Goal: Information Seeking & Learning: Check status

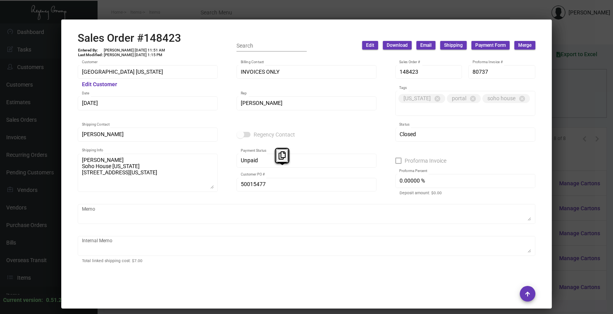
click at [586, 90] on div at bounding box center [306, 157] width 613 height 314
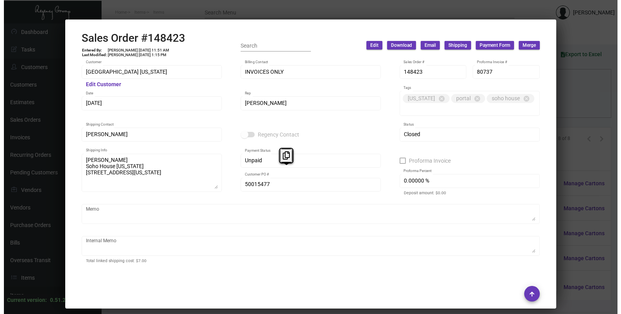
scroll to position [720, 0]
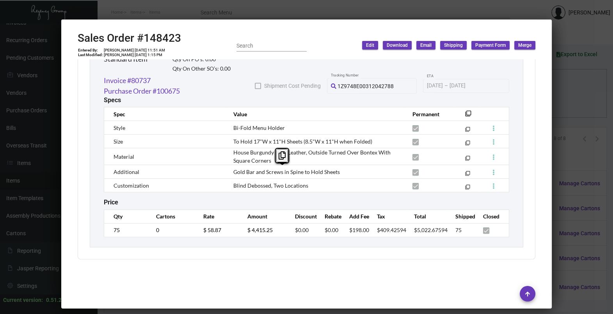
click at [586, 90] on div at bounding box center [306, 157] width 613 height 314
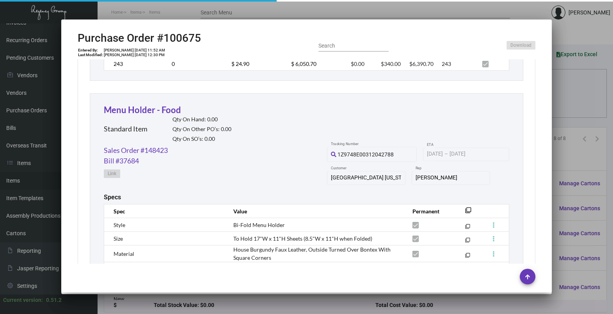
click at [586, 90] on div at bounding box center [306, 157] width 613 height 314
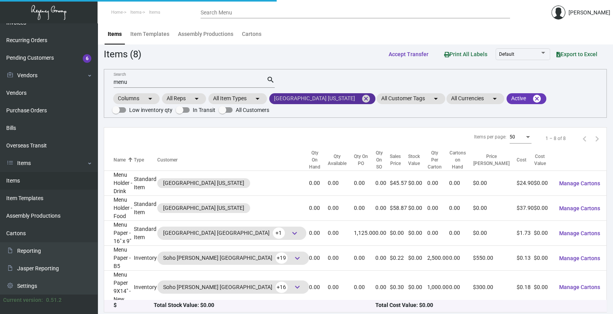
click at [334, 94] on mat-chip "[GEOGRAPHIC_DATA] [US_STATE] cancel" at bounding box center [322, 98] width 106 height 11
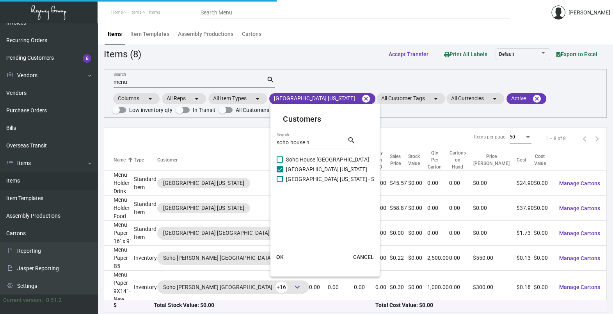
click at [337, 100] on div at bounding box center [306, 157] width 613 height 314
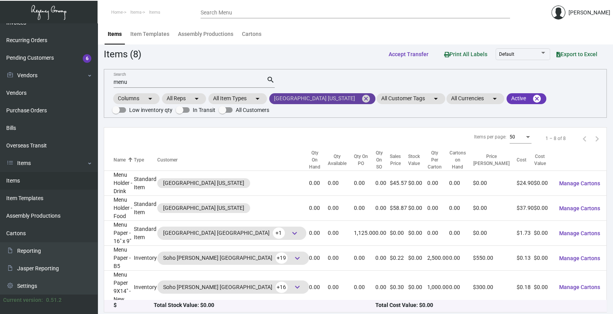
click at [362, 100] on mat-icon "cancel" at bounding box center [366, 98] width 9 height 9
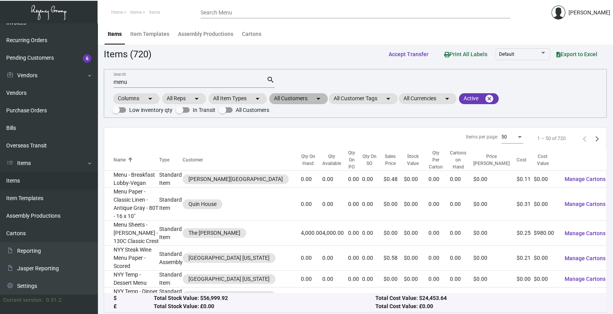
click at [321, 96] on mat-icon "arrow_drop_down" at bounding box center [318, 98] width 9 height 9
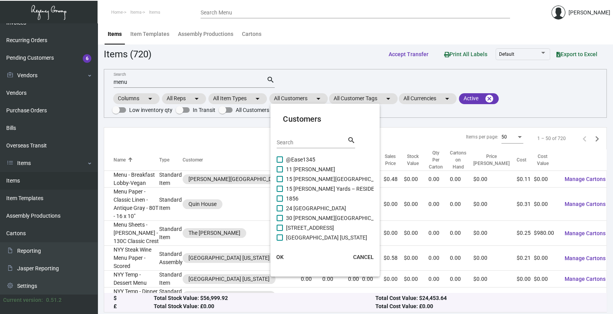
click at [305, 148] on div "Search" at bounding box center [312, 142] width 70 height 12
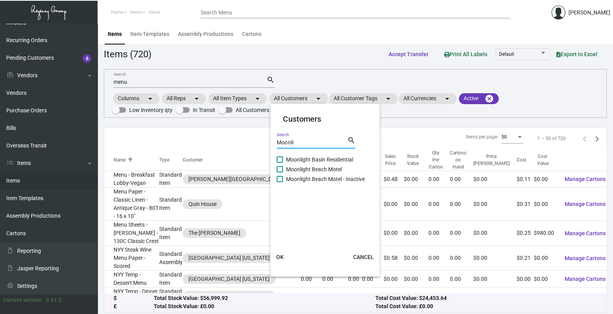
type input "Moonli"
click at [290, 164] on mat-checkbox "Moonlight Basin Residential" at bounding box center [326, 160] width 98 height 10
click at [293, 174] on mat-checkbox "Moonlight Beach Motel" at bounding box center [326, 170] width 98 height 10
click at [293, 171] on span "Moonlight Beach Motel" at bounding box center [314, 169] width 56 height 9
click at [280, 173] on input "Moonlight Beach Motel" at bounding box center [280, 173] width 0 height 0
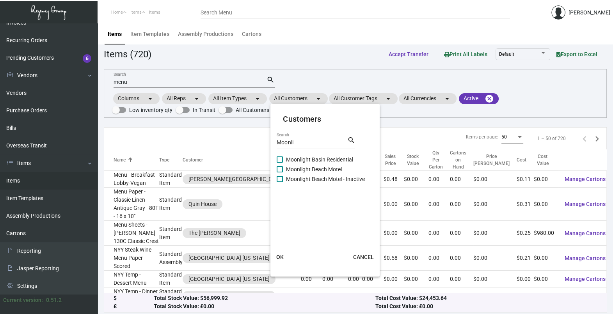
checkbox input "true"
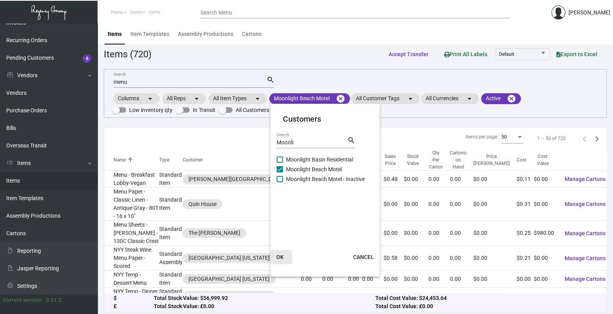
click at [282, 258] on span "OK" at bounding box center [279, 257] width 7 height 6
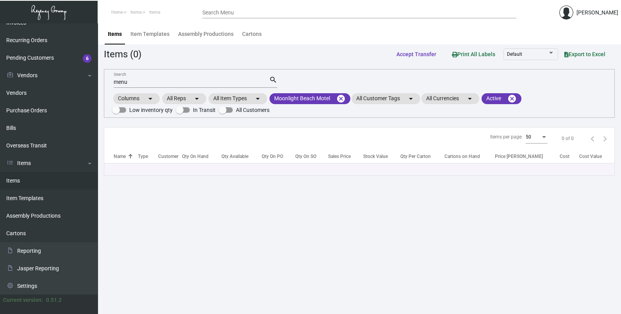
click at [150, 82] on input "menu" at bounding box center [191, 82] width 155 height 6
type input "m"
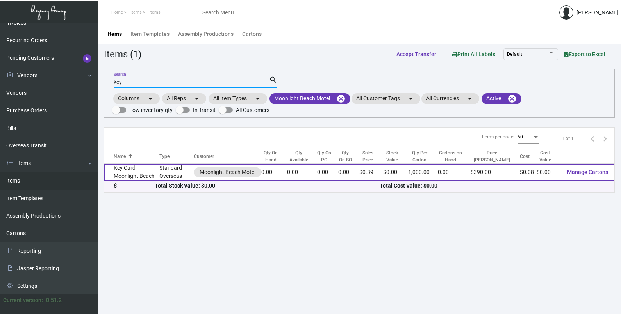
type input "key"
click at [141, 178] on td "Key Card - Moonlight Beach" at bounding box center [131, 172] width 55 height 17
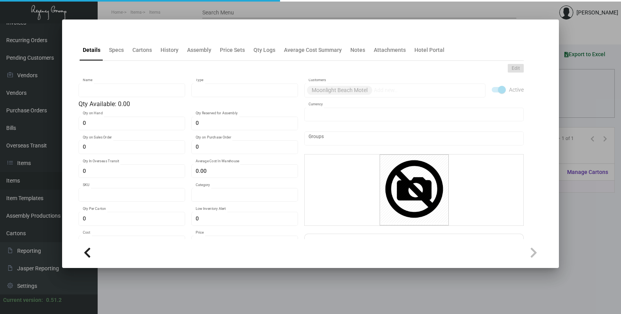
type input "Key Card - Moonlight Beach"
type input "Standard Overseas"
type input "$ 0.089"
type input "MBM-Key Card -7"
type input "Overseas"
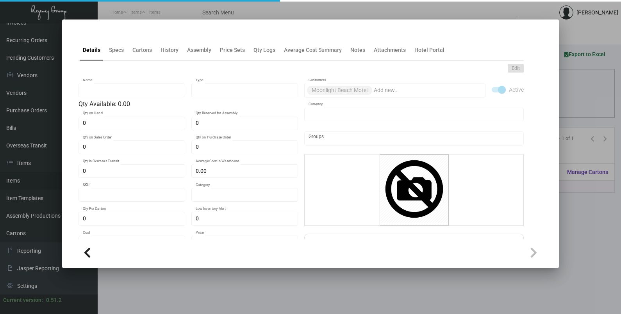
type input "1,000"
type input "$ 0.08"
type input "$ 0.39"
checkbox input "true"
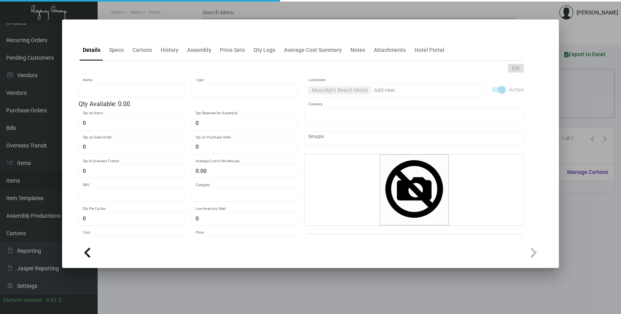
type input "United States Dollar $"
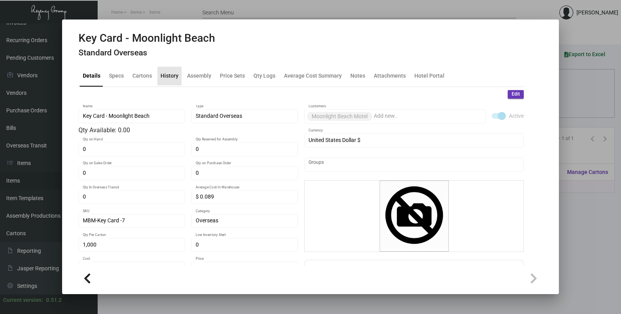
click at [171, 75] on div "History" at bounding box center [169, 76] width 18 height 8
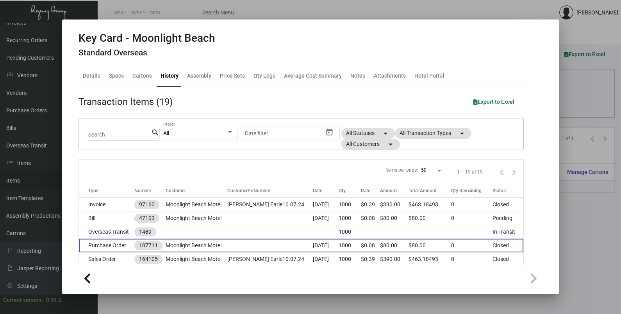
click at [266, 242] on td at bounding box center [270, 246] width 86 height 14
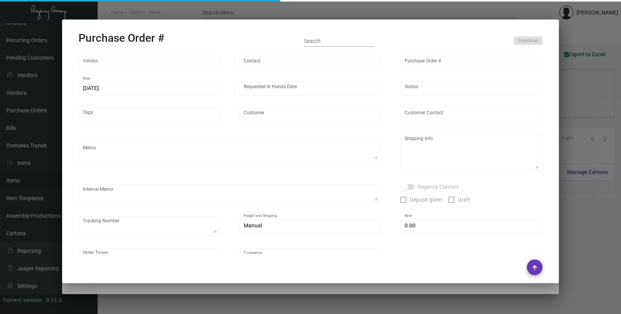
type input "CHENGDU MIND IOT TECHNOLOGY"
type input "[PERSON_NAME]"
type input "107711"
type input "[DATE]"
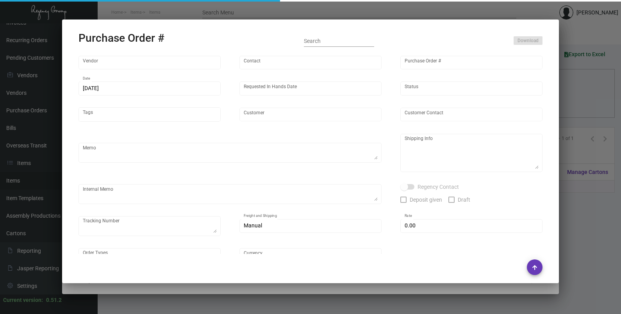
type input "Moonlight Beach Motel"
type textarea "Please ship by air to our LA warehouse."
type textarea "Regency Group LA [STREET_ADDRESS]"
checkbox input "true"
type input "$ 0.00"
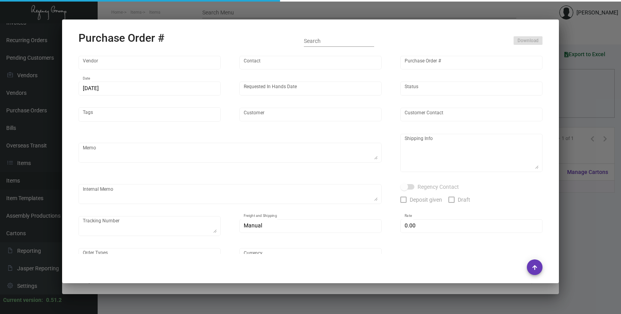
type input "United States Dollar $"
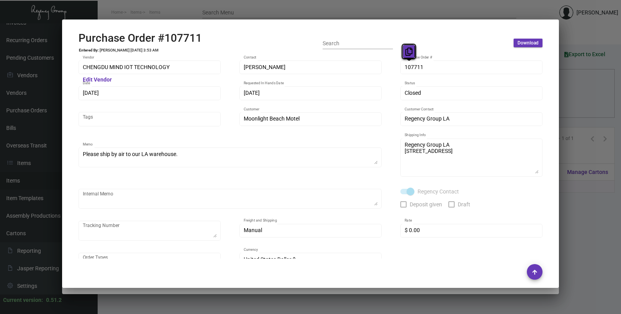
drag, startPoint x: 413, startPoint y: 66, endPoint x: 405, endPoint y: 53, distance: 15.2
click at [405, 53] on icon at bounding box center [408, 52] width 7 height 8
drag, startPoint x: 101, startPoint y: 91, endPoint x: 99, endPoint y: 84, distance: 7.7
click at [99, 84] on button at bounding box center [95, 77] width 13 height 14
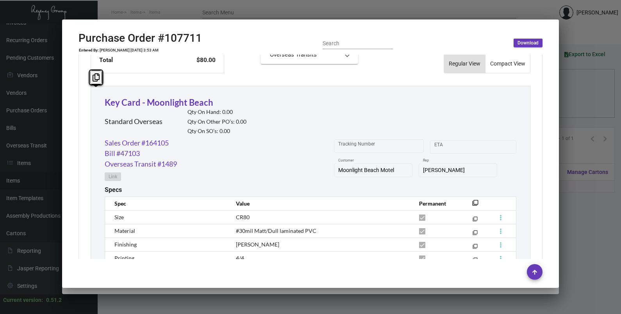
scroll to position [439, 0]
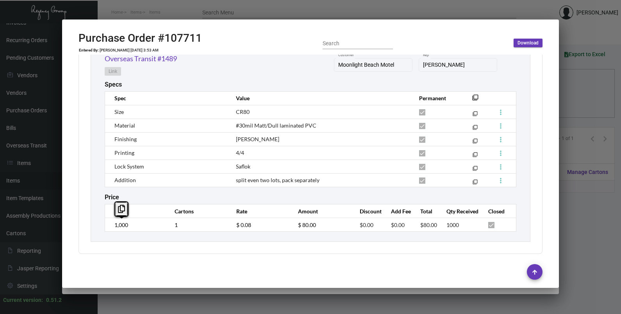
click at [116, 230] on td "1,000" at bounding box center [136, 225] width 62 height 14
click at [231, 230] on td "$ 0.08" at bounding box center [259, 225] width 62 height 14
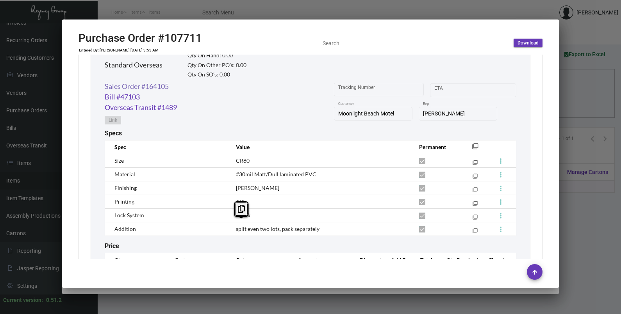
click at [141, 86] on link "Sales Order #164105" at bounding box center [137, 86] width 64 height 11
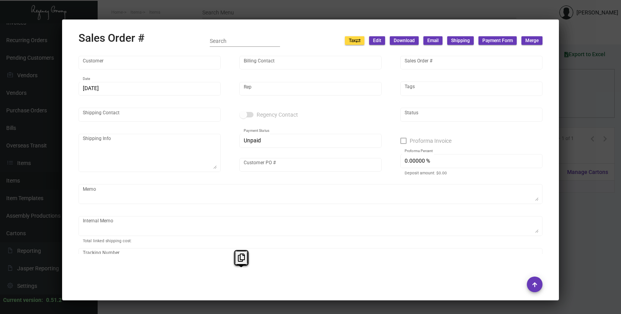
type input "Moonlight Beach Motel"
type input "[PERSON_NAME]"
type input "164105"
type input "[DATE]"
type input "[PERSON_NAME]"
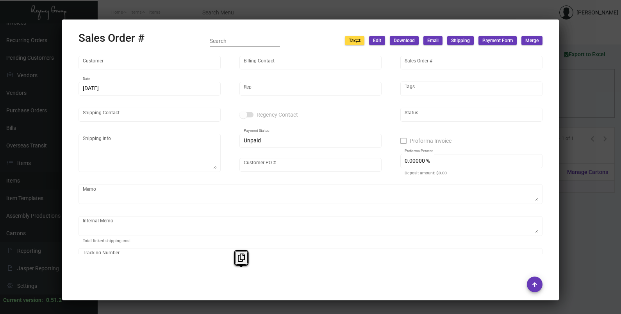
type input "[PERSON_NAME]"
type textarea "Moonlight Beach Motel - [PERSON_NAME] [STREET_ADDRESS]"
type input "[PERSON_NAME] Earle10.07.24"
type textarea "16.70"
type input "United States Dollar $"
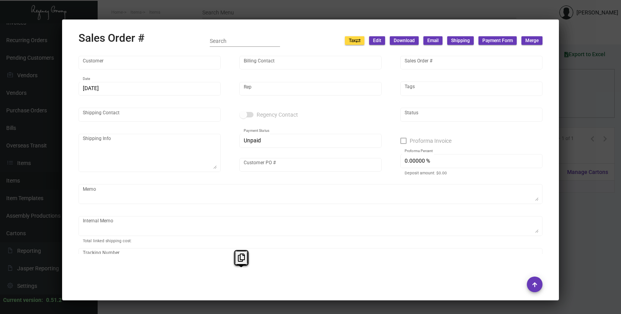
type input "$ 39.87"
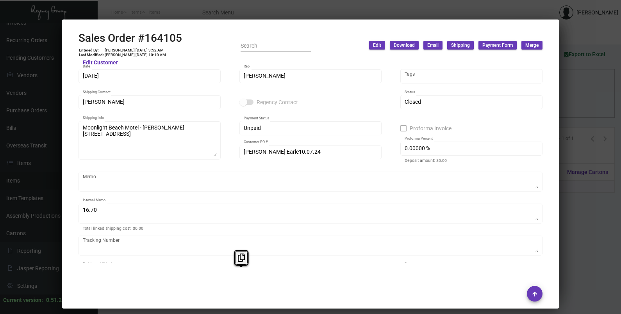
scroll to position [0, 0]
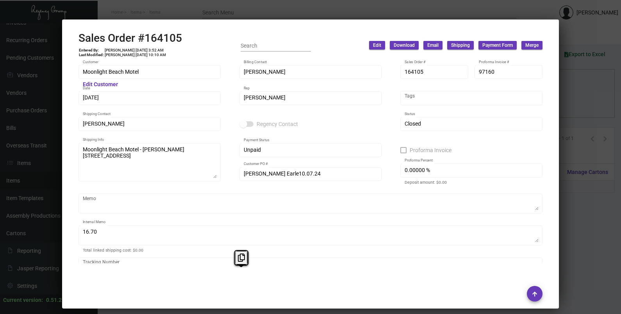
click at [417, 64] on div "164105 Sales Order #" at bounding box center [435, 71] width 60 height 15
drag, startPoint x: 415, startPoint y: 71, endPoint x: 405, endPoint y: 58, distance: 16.4
click at [405, 58] on icon at bounding box center [408, 56] width 7 height 8
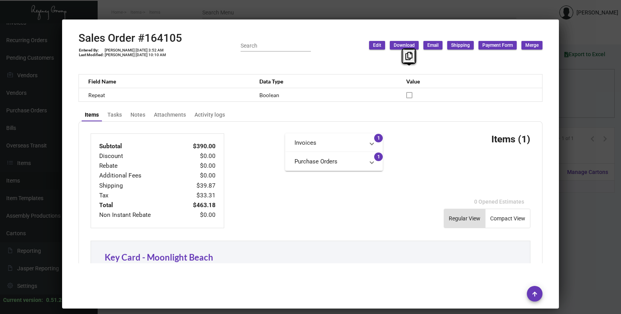
scroll to position [499, 0]
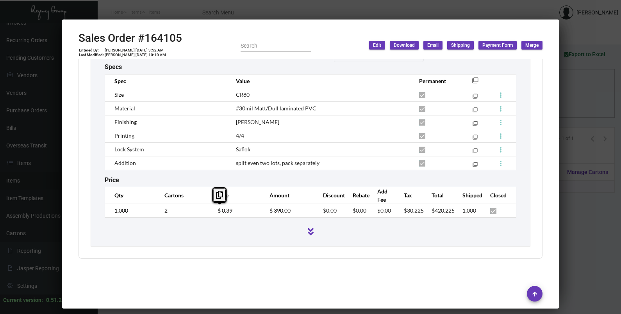
click at [210, 213] on td "$ 0.39" at bounding box center [236, 211] width 52 height 14
click at [205, 209] on tr "1,000 2 $ 0.39 $ 390.00 $0.00 $0.00 $0.00 $30.225 $420.225 1,000" at bounding box center [310, 211] width 411 height 14
click at [577, 112] on div at bounding box center [310, 157] width 621 height 314
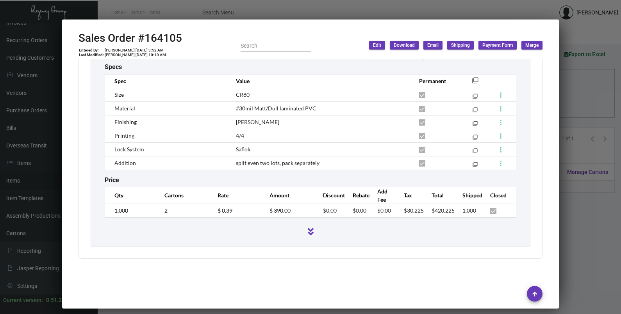
click at [577, 112] on div at bounding box center [310, 157] width 621 height 314
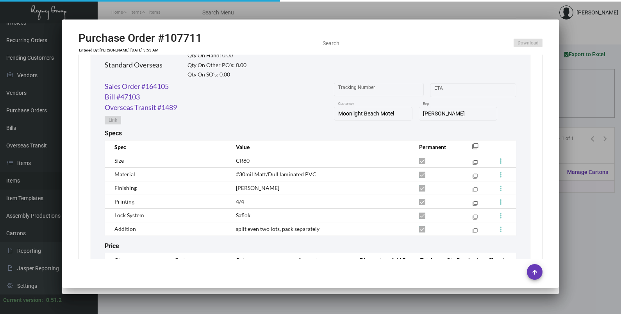
click at [577, 112] on div at bounding box center [310, 157] width 621 height 314
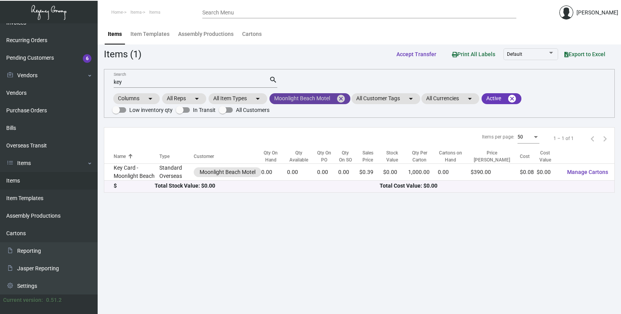
click at [340, 94] on mat-icon "cancel" at bounding box center [340, 98] width 9 height 9
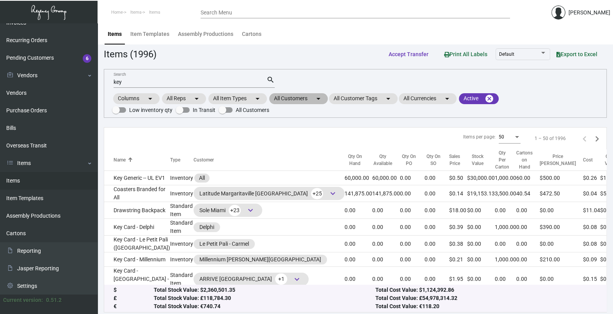
click at [320, 98] on mat-icon "arrow_drop_down" at bounding box center [318, 98] width 9 height 9
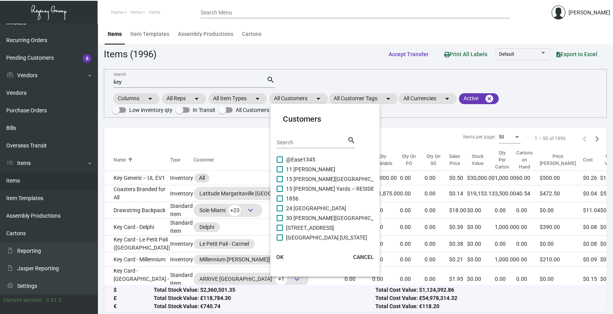
click at [298, 143] on input "Search" at bounding box center [312, 143] width 70 height 6
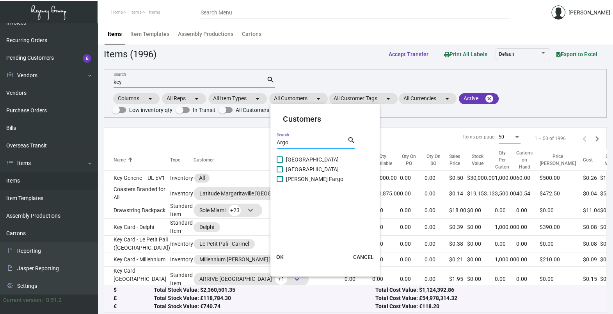
type input "Argo"
click at [295, 159] on span "[GEOGRAPHIC_DATA]" at bounding box center [312, 159] width 53 height 9
click at [280, 163] on input "[GEOGRAPHIC_DATA]" at bounding box center [280, 163] width 0 height 0
checkbox input "true"
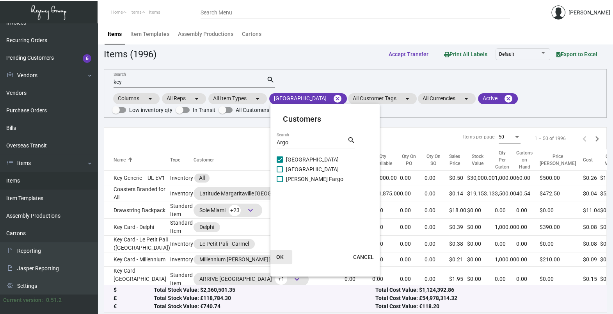
click at [286, 256] on button "OK" at bounding box center [279, 257] width 25 height 14
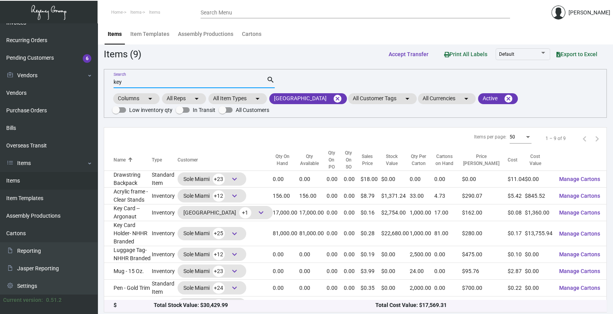
click at [133, 84] on input "key" at bounding box center [190, 82] width 153 height 6
type input "k"
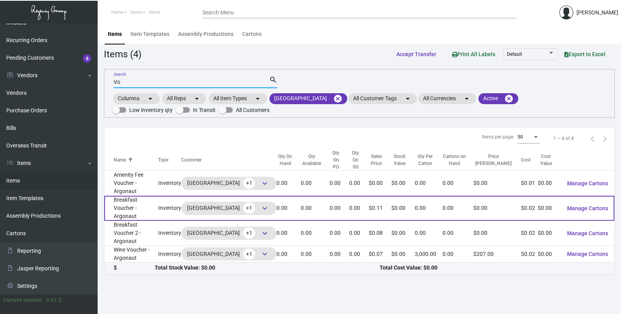
type input "Vo"
click at [151, 196] on td "Breakfast Voucher - Argonaut" at bounding box center [131, 208] width 54 height 25
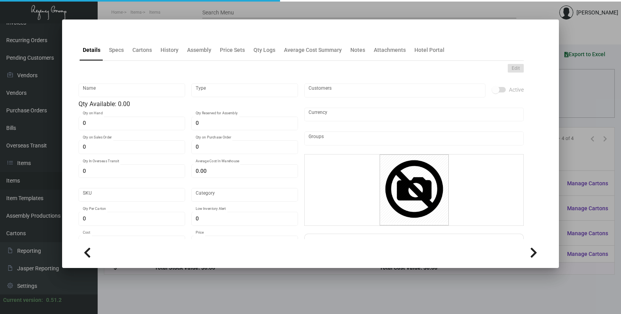
type input "Breakfast Voucher - Argonaut"
type input "Inventory"
type input "$ 0.079"
type input "ARGO-Vouchers-33"
type input "Standard"
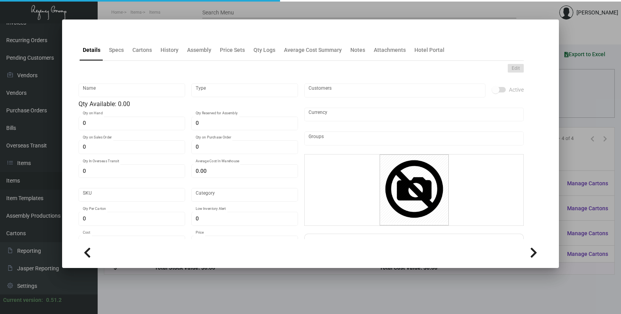
type input "$ 0.0158"
type input "$ 0.105"
checkbox input "true"
type input "United States Dollar $"
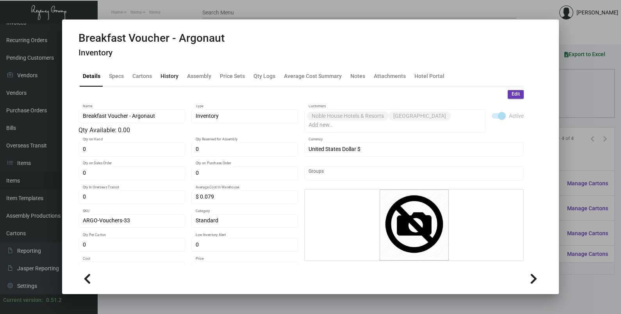
click at [172, 81] on div "History" at bounding box center [169, 76] width 24 height 19
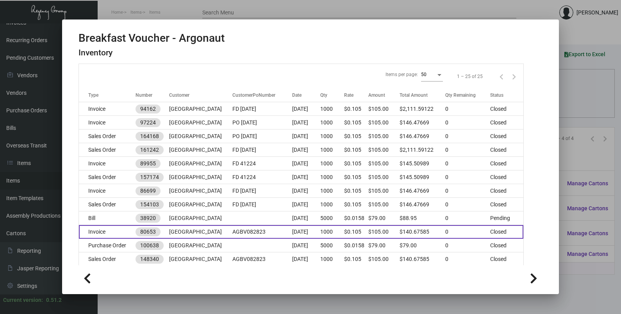
scroll to position [97, 0]
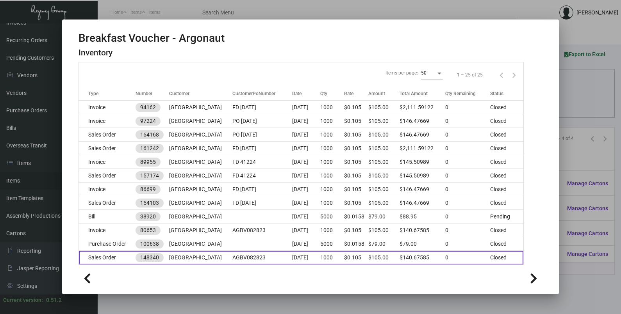
click at [246, 251] on td "AGBV082823" at bounding box center [262, 258] width 60 height 14
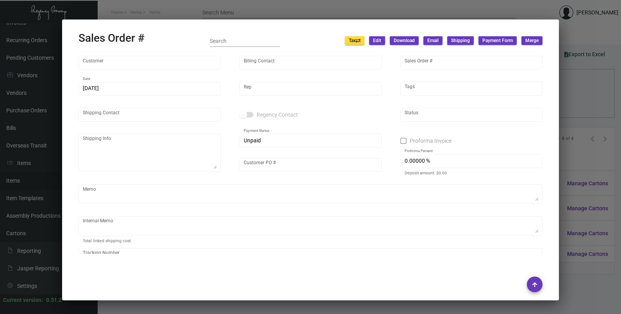
type input "[GEOGRAPHIC_DATA]"
type input "[PERSON_NAME]"
type input "148340"
type input "[DATE]"
type input "[PERSON_NAME]"
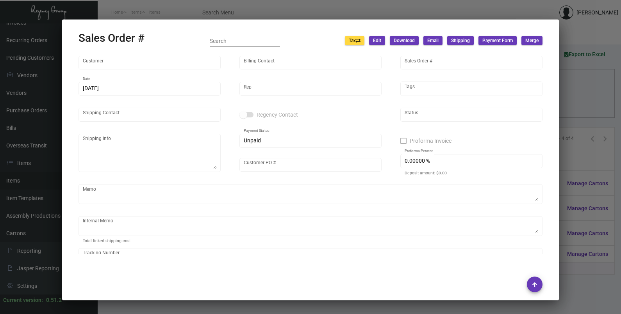
type input "[PERSON_NAME]"
type textarea "[GEOGRAPHIC_DATA] - [PERSON_NAME] [STREET_ADDRESS][PERSON_NAME]"
type input "AGBV082823"
type textarea "LA Warehouse. $8.74"
type input "United States Dollar $"
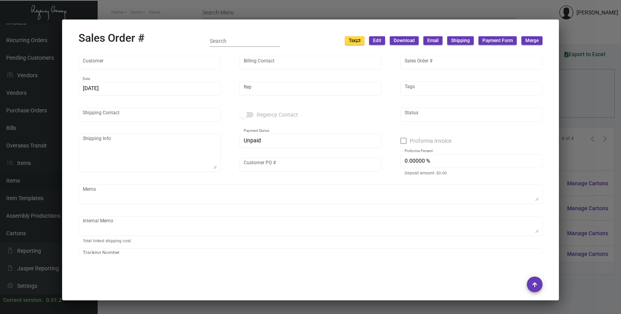
type input "$ 24.50"
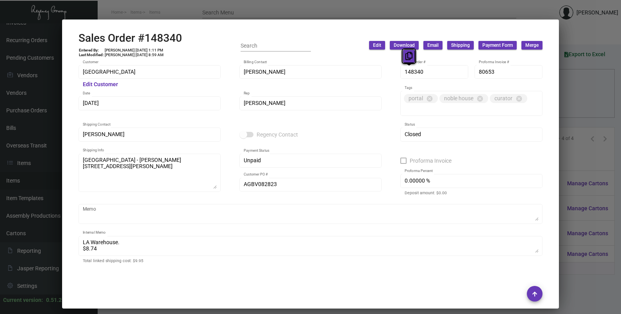
drag, startPoint x: 408, startPoint y: 72, endPoint x: 405, endPoint y: 55, distance: 17.0
click at [405, 55] on icon at bounding box center [408, 56] width 7 height 8
drag, startPoint x: 100, startPoint y: 102, endPoint x: 93, endPoint y: 85, distance: 18.2
click at [93, 85] on icon at bounding box center [96, 88] width 7 height 8
drag, startPoint x: 103, startPoint y: 104, endPoint x: 104, endPoint y: 81, distance: 22.6
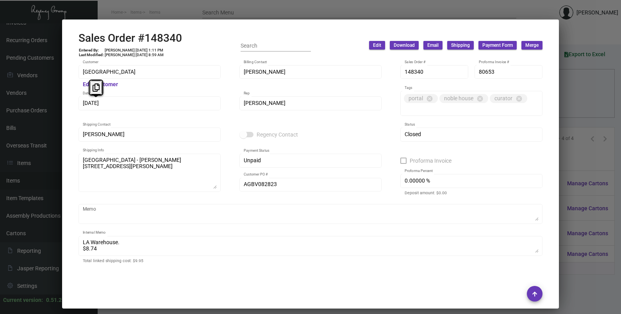
click at [96, 90] on icon at bounding box center [96, 88] width 7 height 8
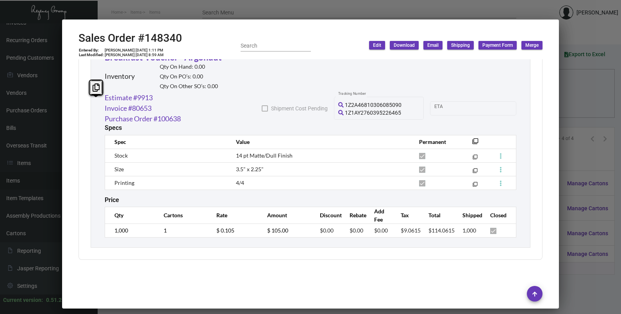
scroll to position [456, 0]
click at [109, 236] on td "1,000" at bounding box center [130, 230] width 51 height 14
click at [200, 231] on tr "1,000 1 $ 0.105 $ 105.00 $0.00 $0.00 $0.00 $9.0615 $114.0615 1,000" at bounding box center [310, 230] width 411 height 14
click at [138, 100] on link "Estimate #9913" at bounding box center [129, 97] width 48 height 11
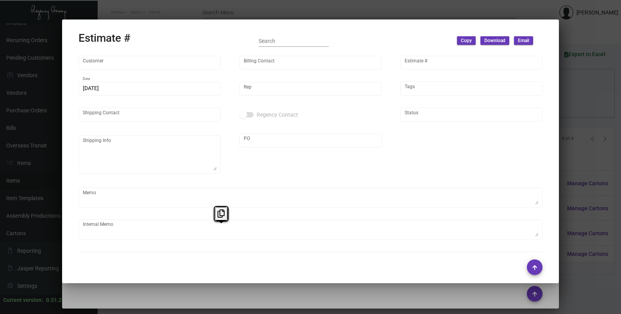
type input "[GEOGRAPHIC_DATA]"
type input "[PERSON_NAME]"
type input "9913"
type input "[DATE]"
type input "[PERSON_NAME]"
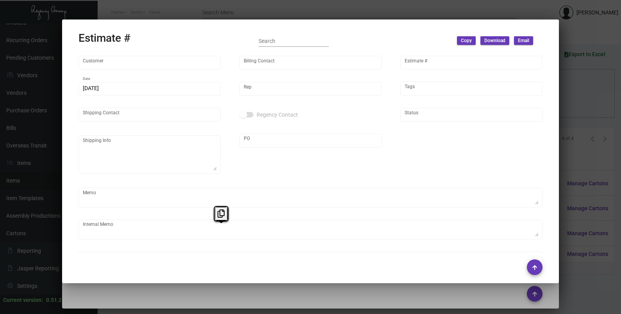
type textarea "LA Warehouse."
type input "United States Dollar $"
type input "8.00000 %"
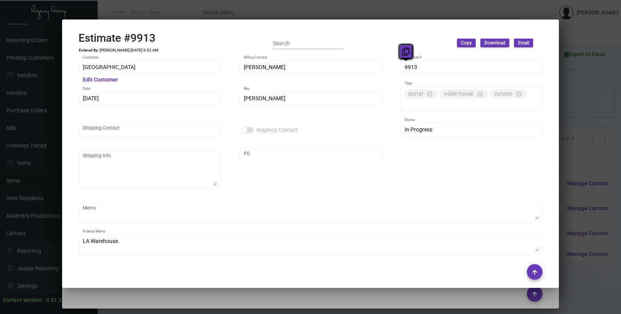
drag, startPoint x: 405, startPoint y: 66, endPoint x: 404, endPoint y: 47, distance: 19.1
click at [404, 47] on button at bounding box center [405, 52] width 13 height 14
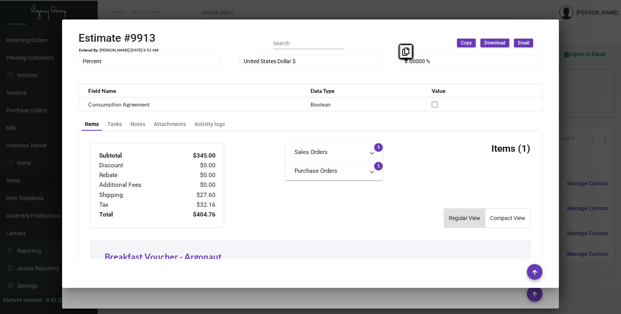
scroll to position [461, 0]
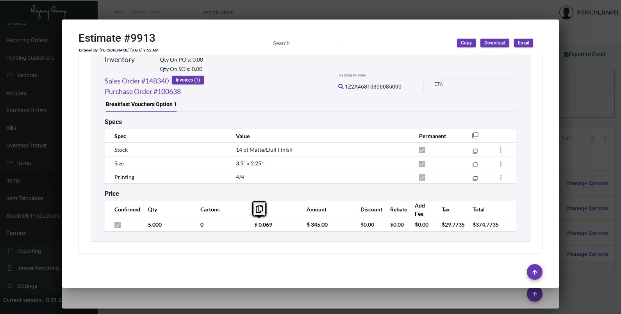
click at [246, 227] on td "$ 0.069" at bounding box center [272, 225] width 53 height 14
